Goal: Task Accomplishment & Management: Use online tool/utility

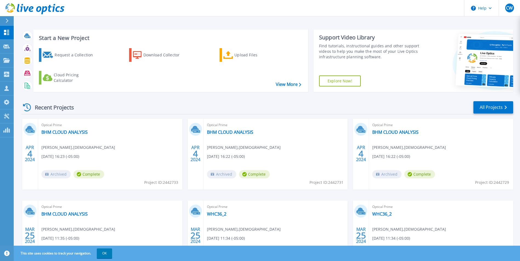
click at [3, 19] on button at bounding box center [7, 21] width 14 height 10
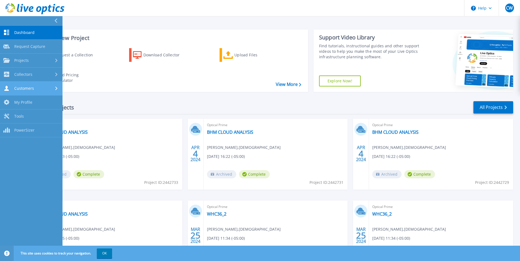
click at [35, 87] on div "Customers" at bounding box center [31, 88] width 56 height 5
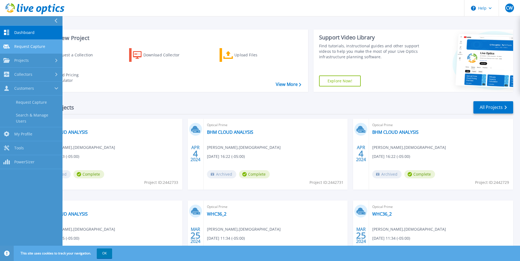
click at [27, 47] on span "Request Capture" at bounding box center [29, 46] width 31 height 5
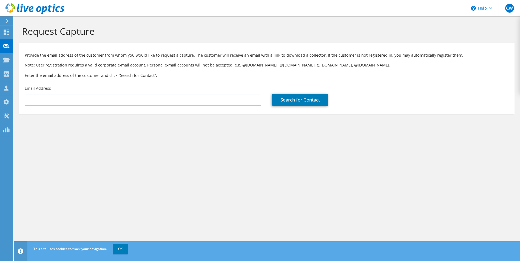
click at [4, 22] on div at bounding box center [6, 20] width 6 height 5
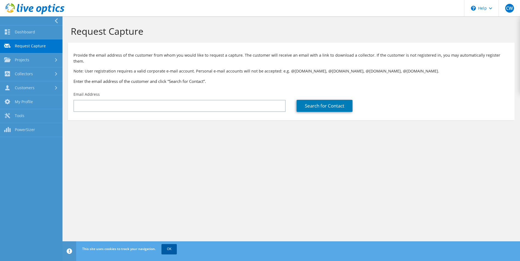
click at [172, 253] on link "OK" at bounding box center [168, 249] width 15 height 10
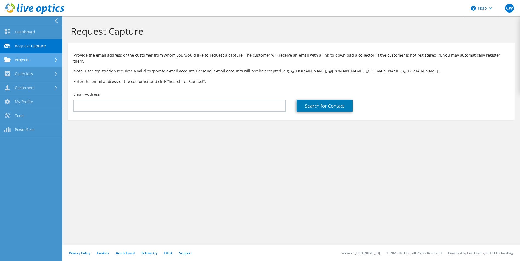
click at [39, 60] on link "Projects" at bounding box center [31, 60] width 62 height 14
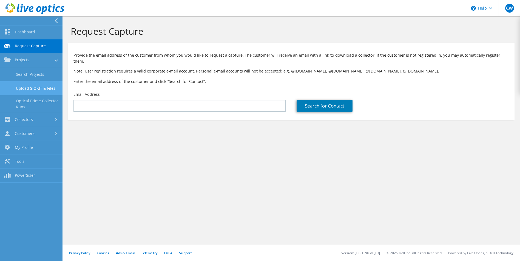
click at [30, 86] on link "Upload SIOKIT & Files" at bounding box center [31, 88] width 62 height 14
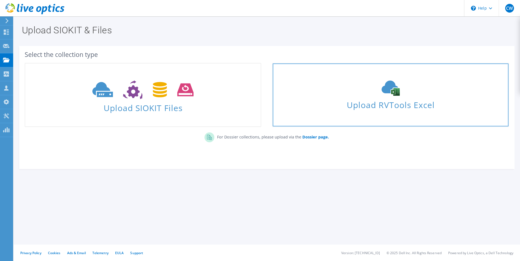
click at [365, 107] on span "Upload RVTools Excel" at bounding box center [390, 104] width 235 height 12
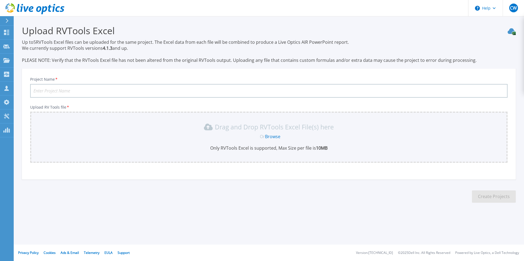
click at [89, 89] on input "Project Name *" at bounding box center [268, 91] width 477 height 14
type input "SeaCoast"
click at [275, 136] on link "Browse" at bounding box center [272, 137] width 15 height 6
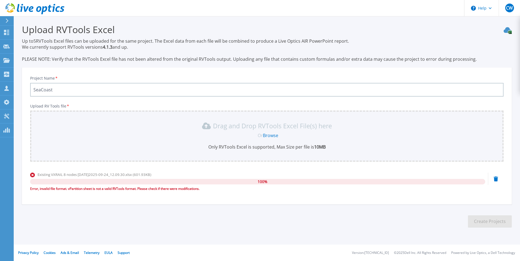
click at [268, 133] on link "Browse" at bounding box center [270, 136] width 15 height 6
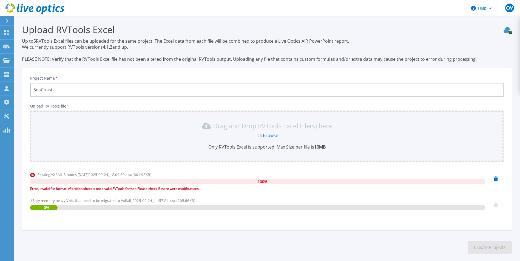
scroll to position [27, 0]
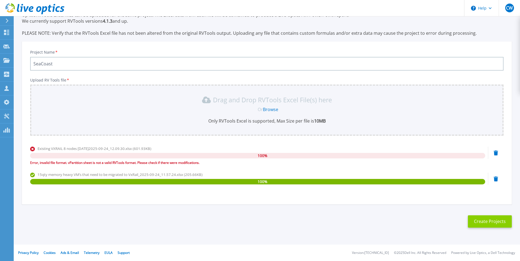
click at [485, 222] on button "Create Projects" at bounding box center [490, 222] width 44 height 12
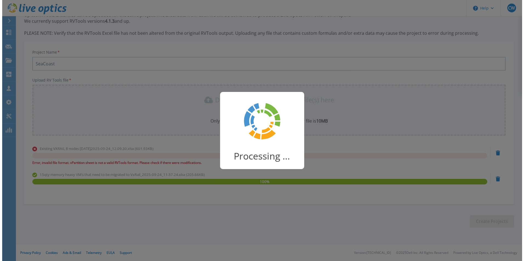
scroll to position [0, 0]
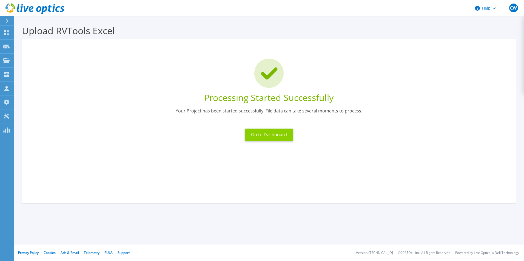
click at [281, 135] on button "Go to Dashboard" at bounding box center [269, 135] width 48 height 12
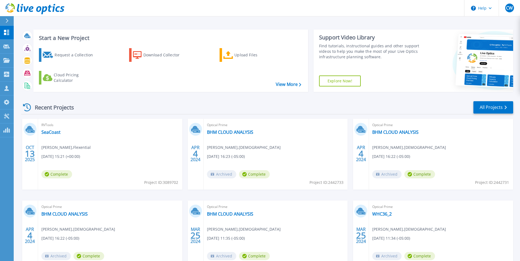
click at [55, 141] on div "RVTools SeaCoast Chris Woolsey , Flexential 10/13/2025, 15:21 (+00:00) Complete…" at bounding box center [110, 154] width 144 height 71
click at [49, 133] on link "SeaCoast" at bounding box center [50, 132] width 19 height 5
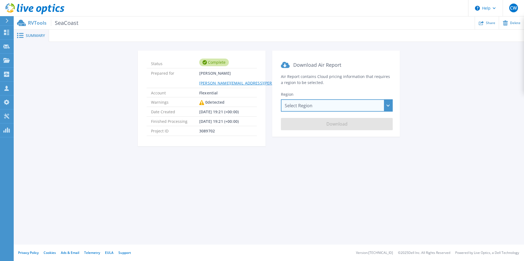
click at [312, 106] on div "Select Region [GEOGRAPHIC_DATA] ([GEOGRAPHIC_DATA]) [GEOGRAPHIC_DATA] ([GEOGRAP…" at bounding box center [337, 105] width 112 height 12
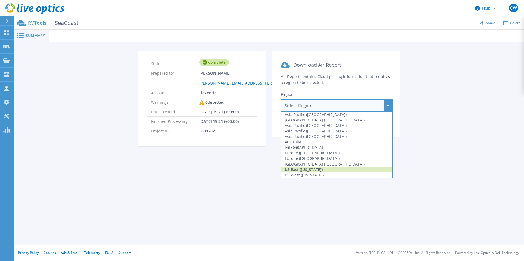
click at [301, 170] on div "US East ([US_STATE])" at bounding box center [336, 169] width 111 height 5
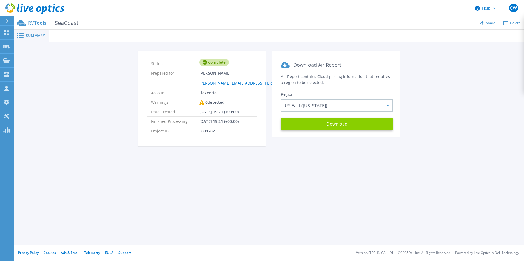
click at [325, 125] on button "Download" at bounding box center [337, 124] width 112 height 12
click at [7, 21] on icon at bounding box center [7, 21] width 3 height 4
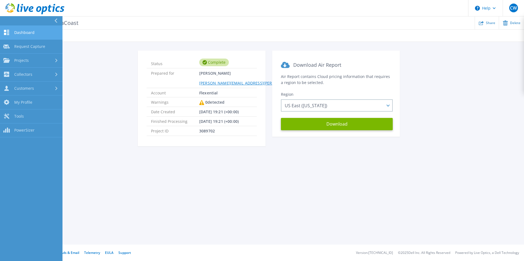
click at [20, 33] on span "Dashboard" at bounding box center [24, 32] width 20 height 5
